Goal: Transaction & Acquisition: Purchase product/service

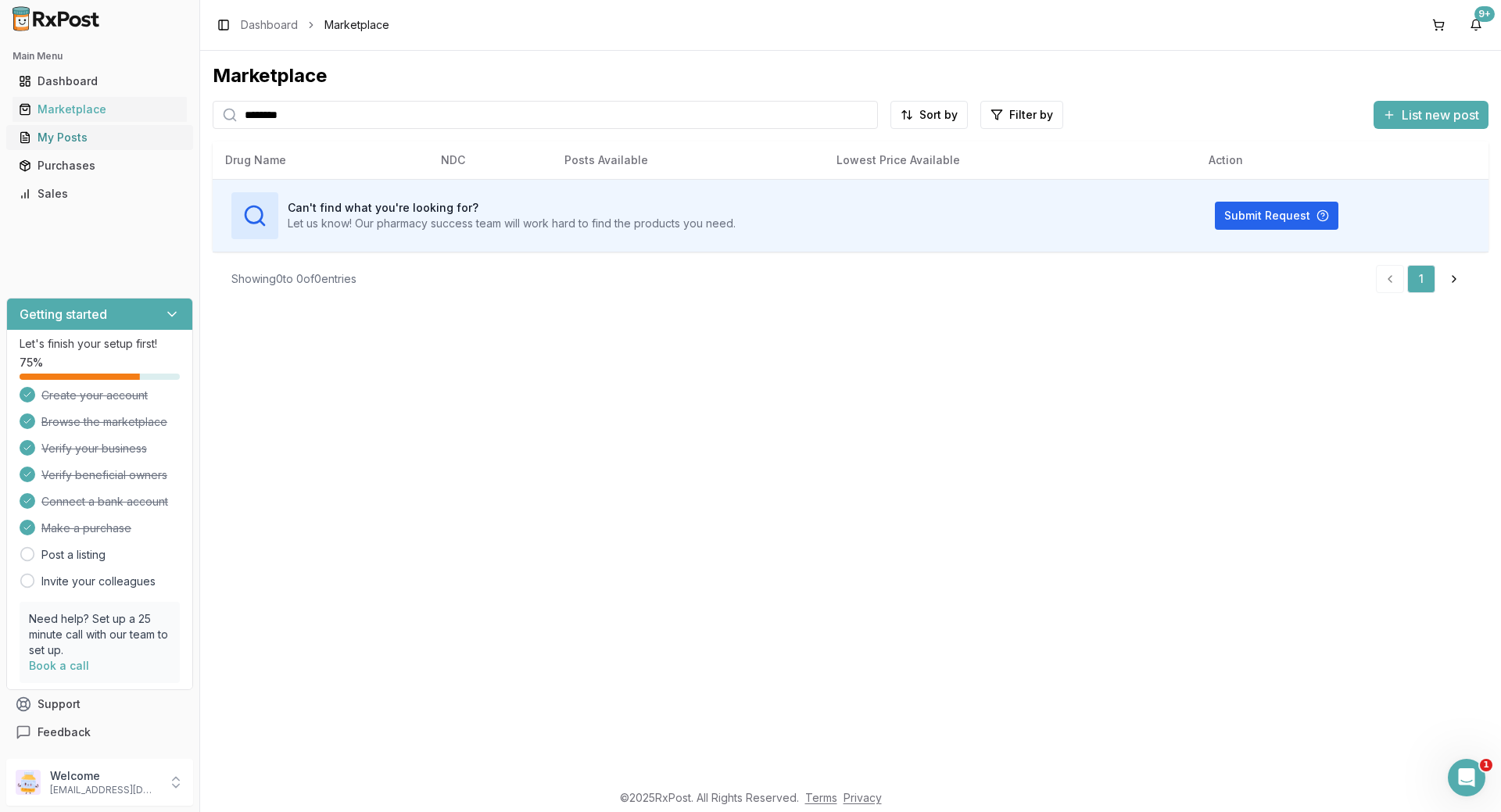
drag, startPoint x: 461, startPoint y: 125, endPoint x: 144, endPoint y: 142, distance: 317.5
click at [144, 142] on div "Main Menu Dashboard Marketplace My Posts Purchases Sales Getting started Let's …" at bounding box center [750, 406] width 1501 height 812
drag, startPoint x: 370, startPoint y: 112, endPoint x: 24, endPoint y: 133, distance: 346.6
click at [24, 133] on div "**********" at bounding box center [750, 406] width 1501 height 812
type input "*******"
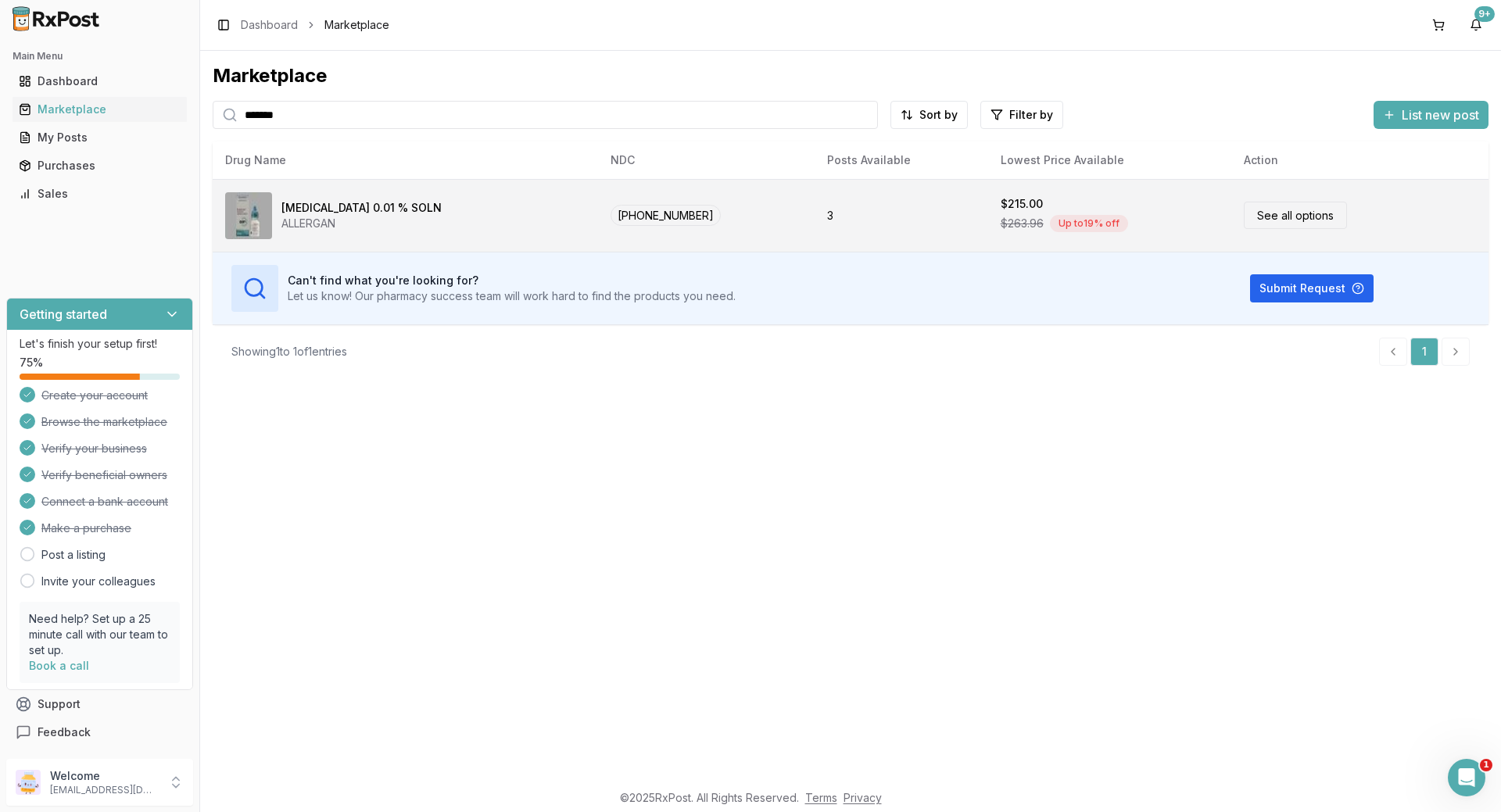
click at [1278, 216] on link "See all options" at bounding box center [1295, 215] width 103 height 27
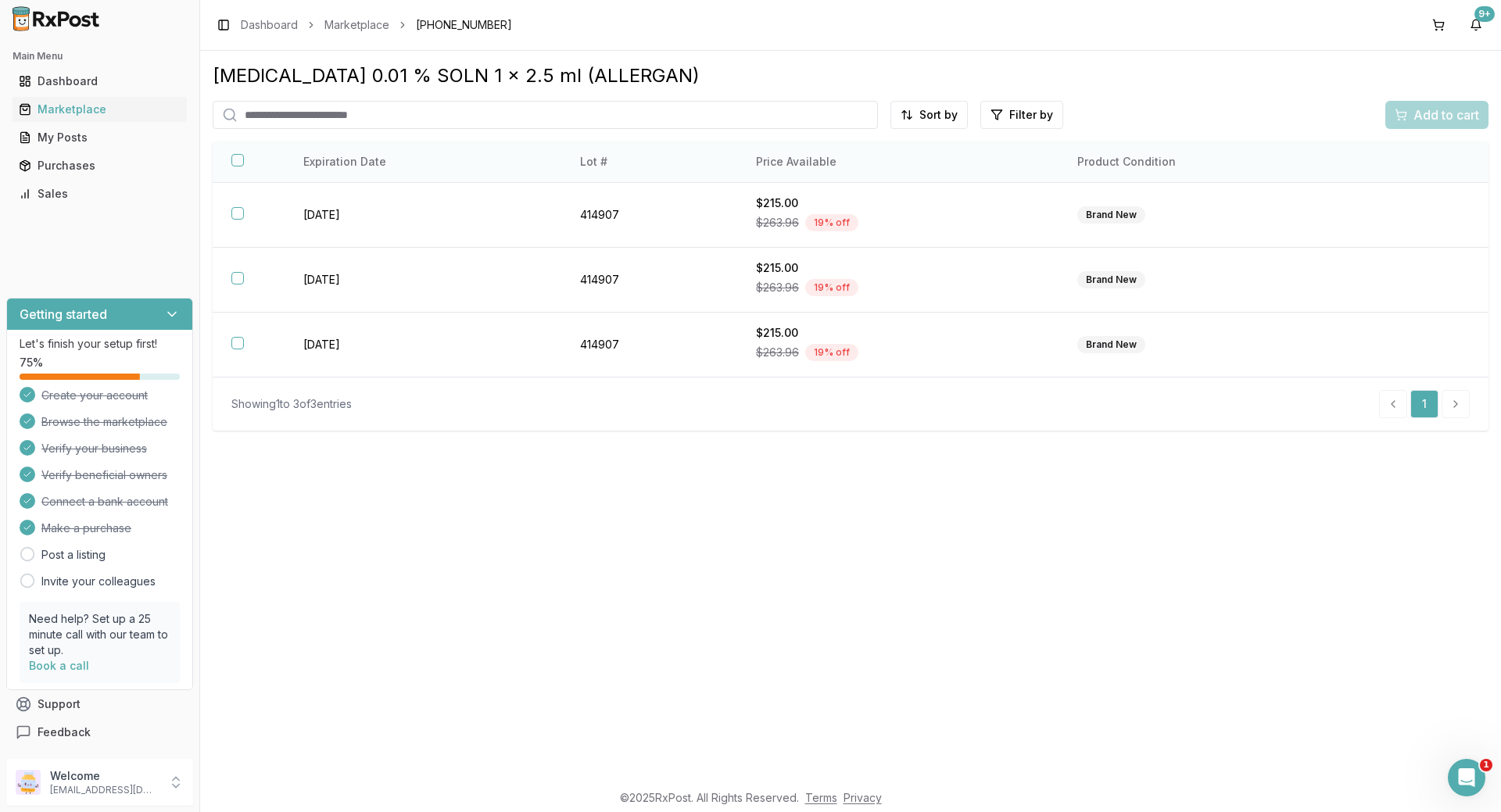
click at [236, 160] on button "button" at bounding box center [238, 160] width 13 height 13
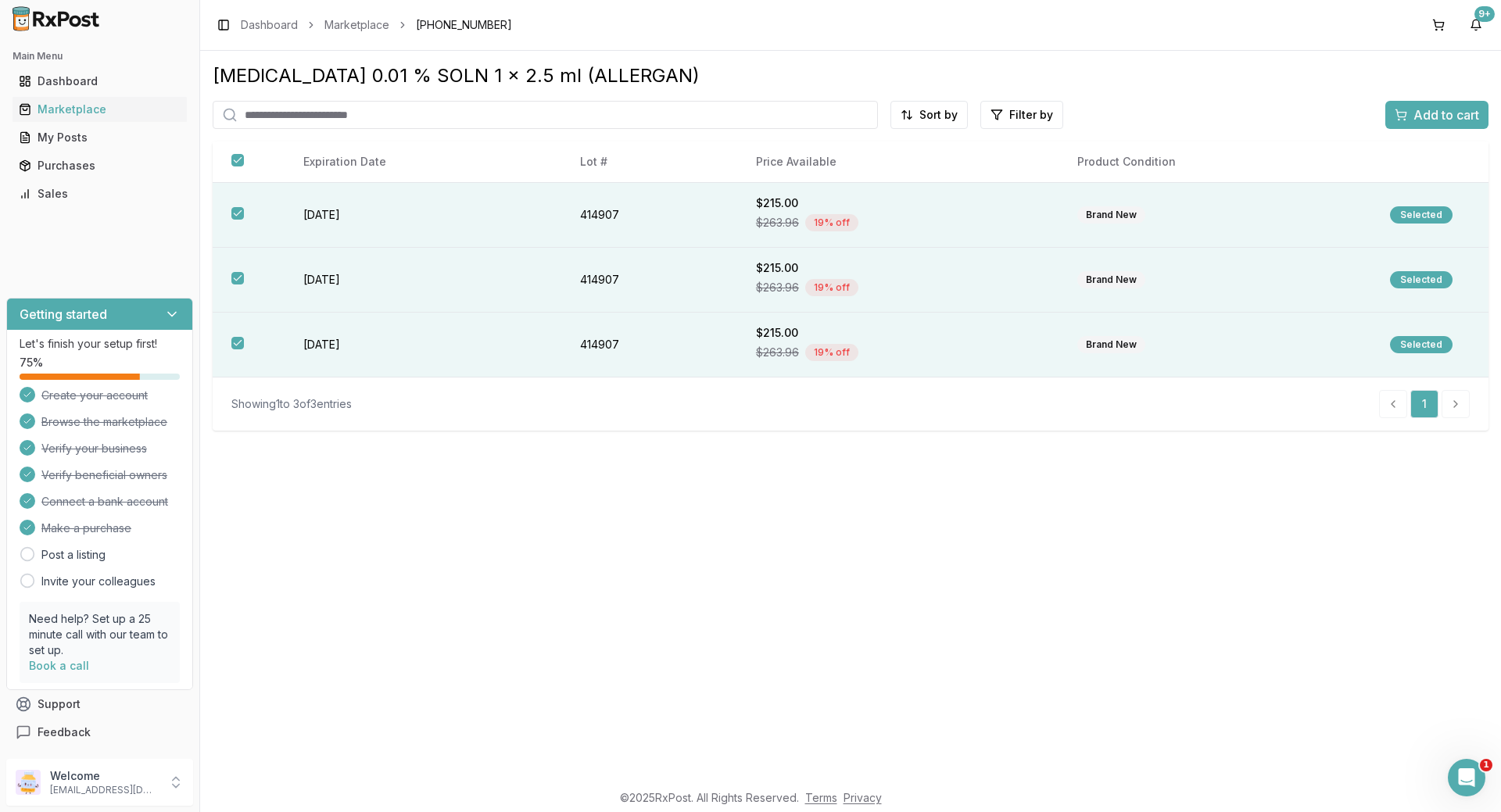
click at [1434, 111] on span "Add to cart" at bounding box center [1446, 115] width 66 height 19
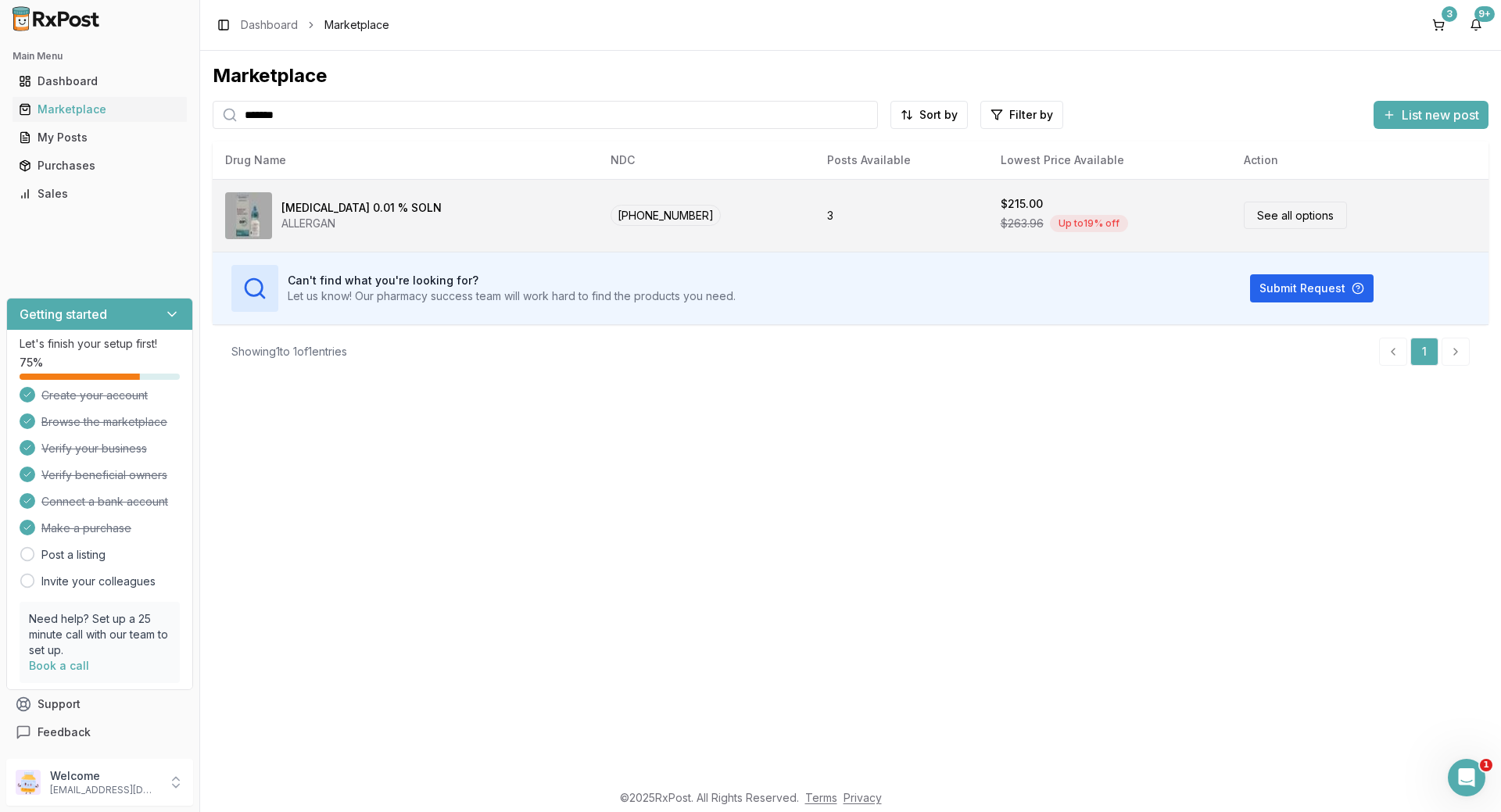
click at [640, 218] on span "[PHONE_NUMBER]" at bounding box center [666, 215] width 110 height 21
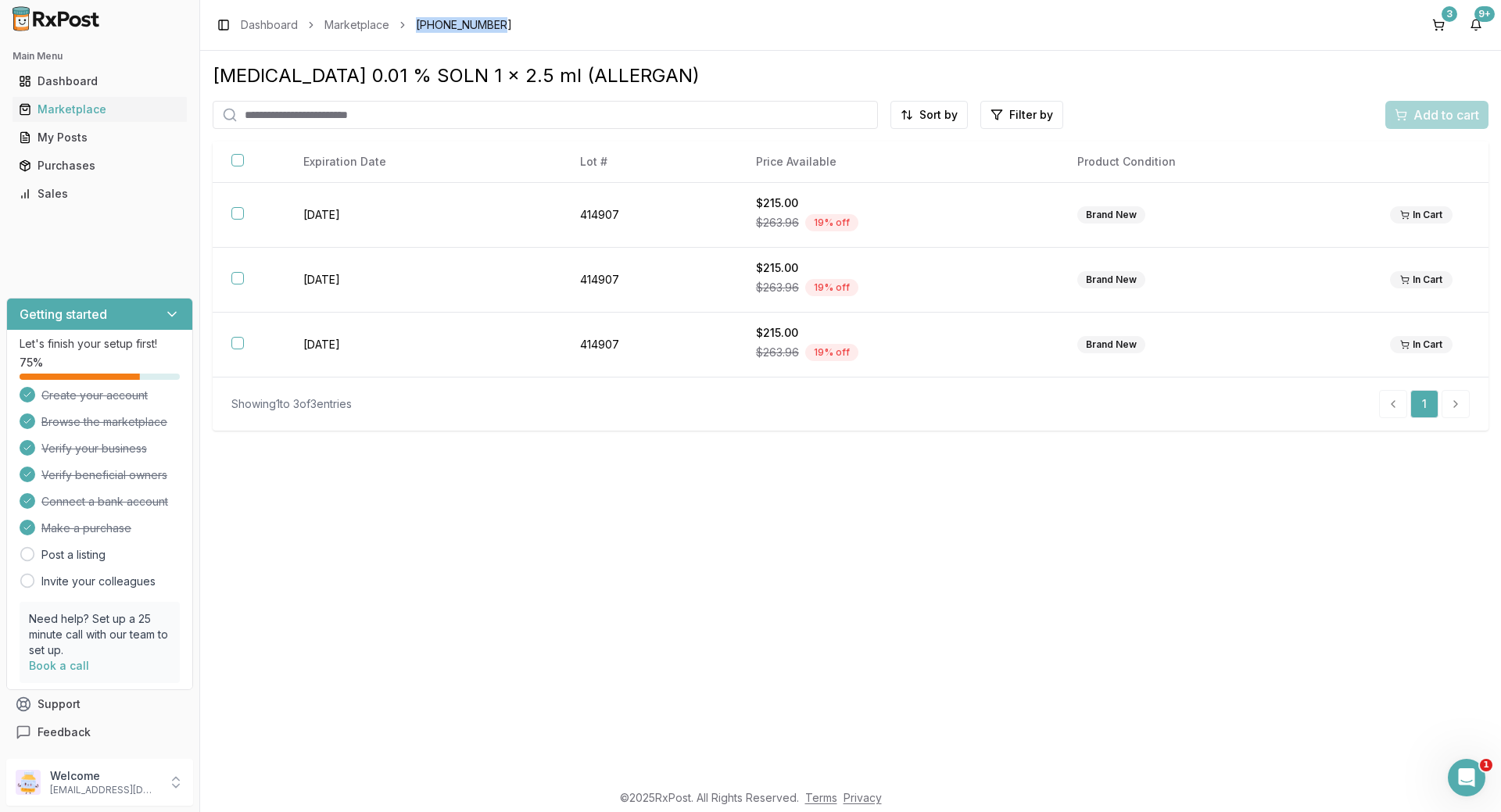
drag, startPoint x: 503, startPoint y: 30, endPoint x: 410, endPoint y: 30, distance: 93.0
click at [410, 30] on div "Toggle Sidebar Dashboard Marketplace [PHONE_NUMBER] 3 9+" at bounding box center [851, 24] width 1301 height 50
copy span "[PHONE_NUMBER]"
click at [1445, 24] on button "3" at bounding box center [1439, 25] width 25 height 25
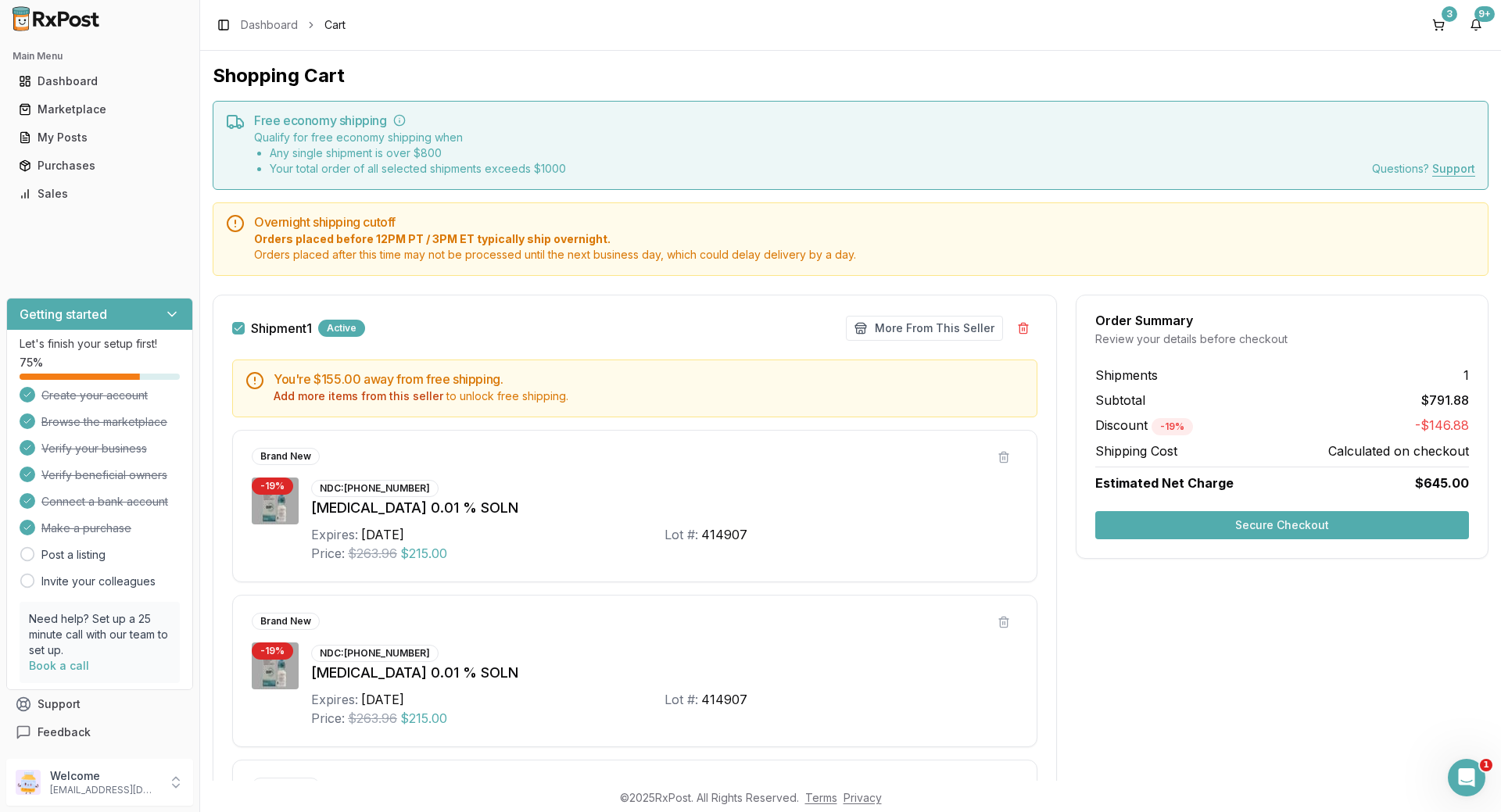
click at [1236, 525] on button "Secure Checkout" at bounding box center [1282, 525] width 373 height 28
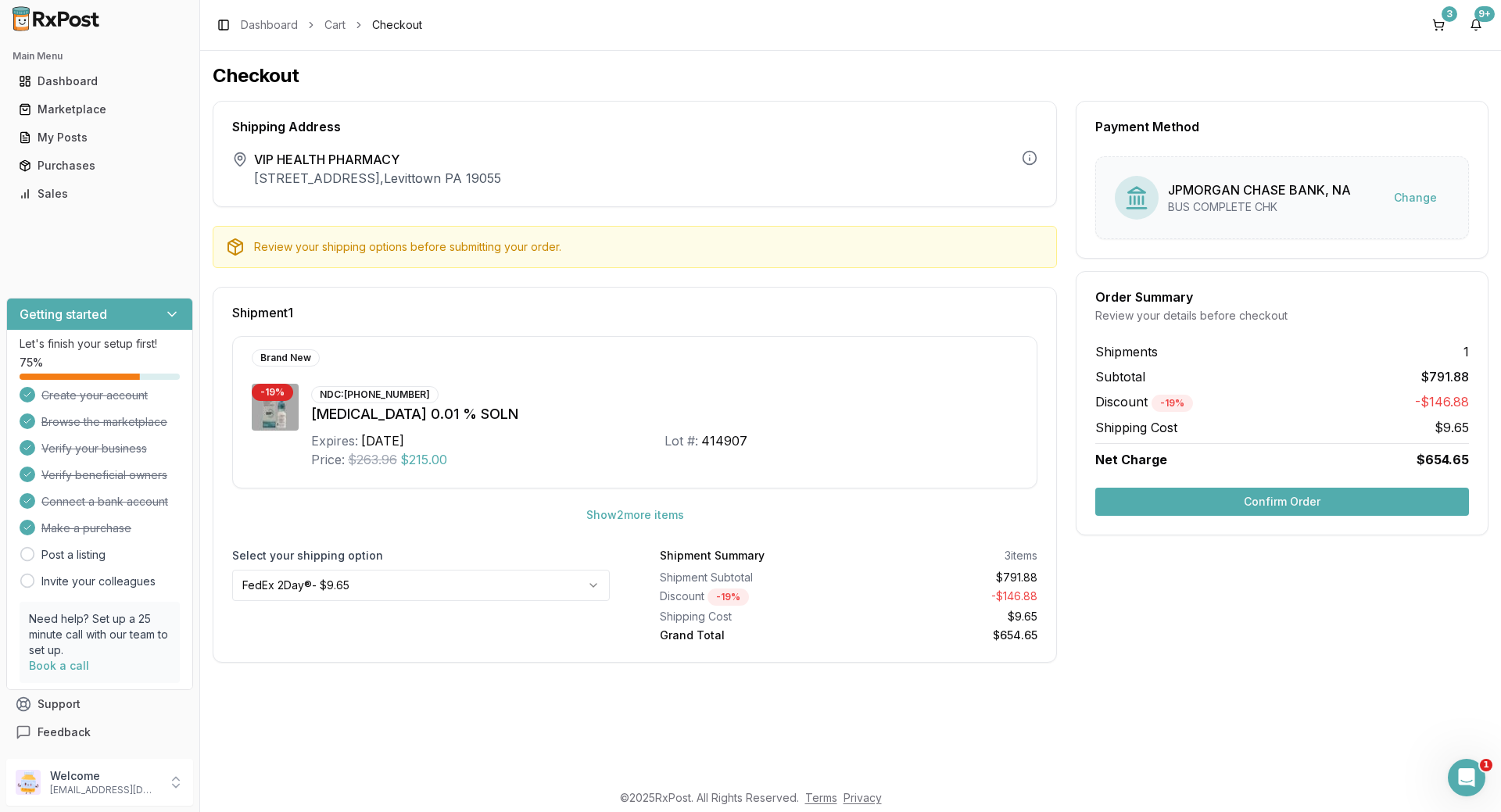
click at [1252, 498] on button "Confirm Order" at bounding box center [1282, 501] width 373 height 28
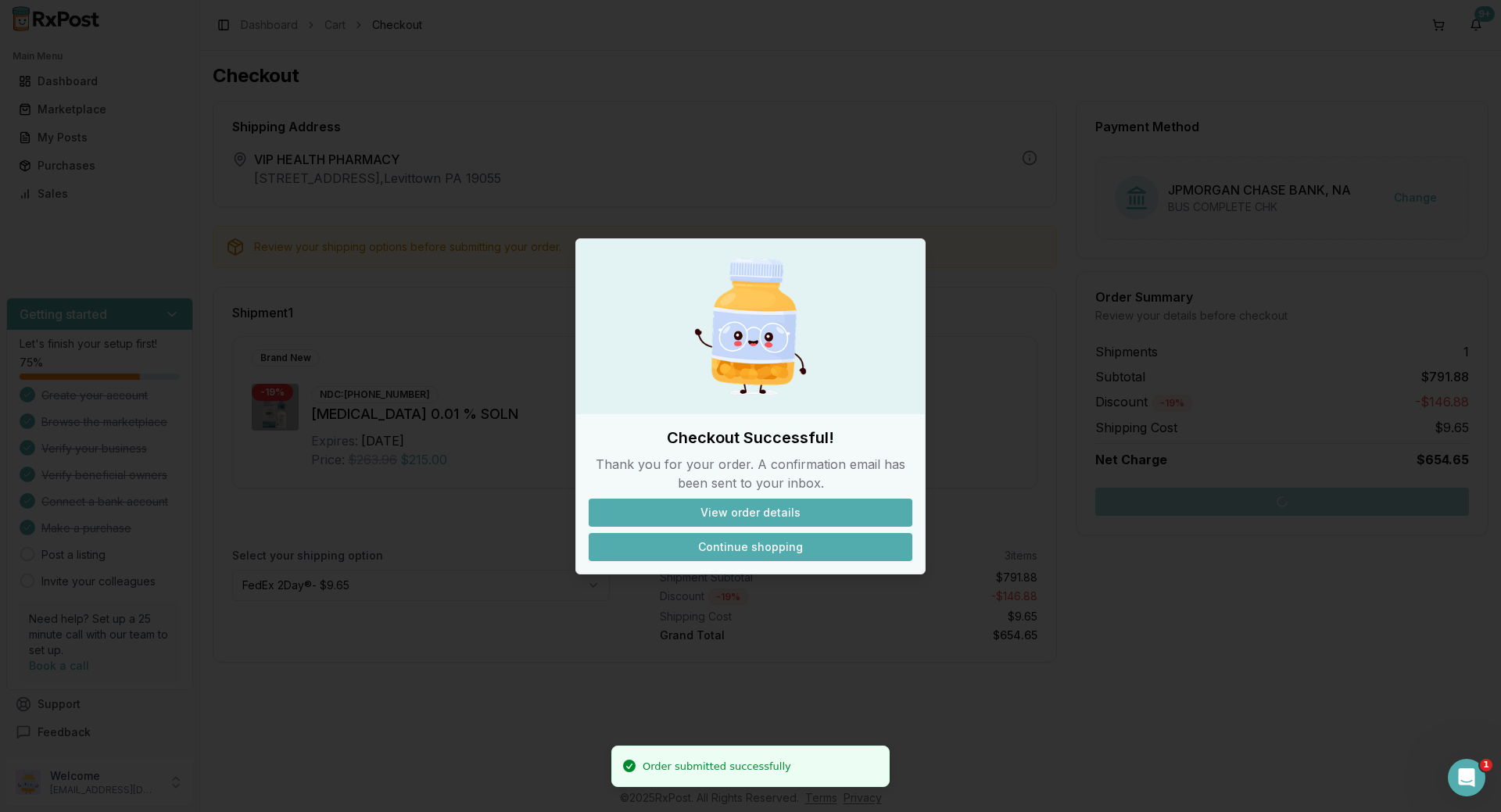
click at [780, 555] on button "Continue shopping" at bounding box center [751, 547] width 324 height 28
